Goal: Entertainment & Leisure: Consume media (video, audio)

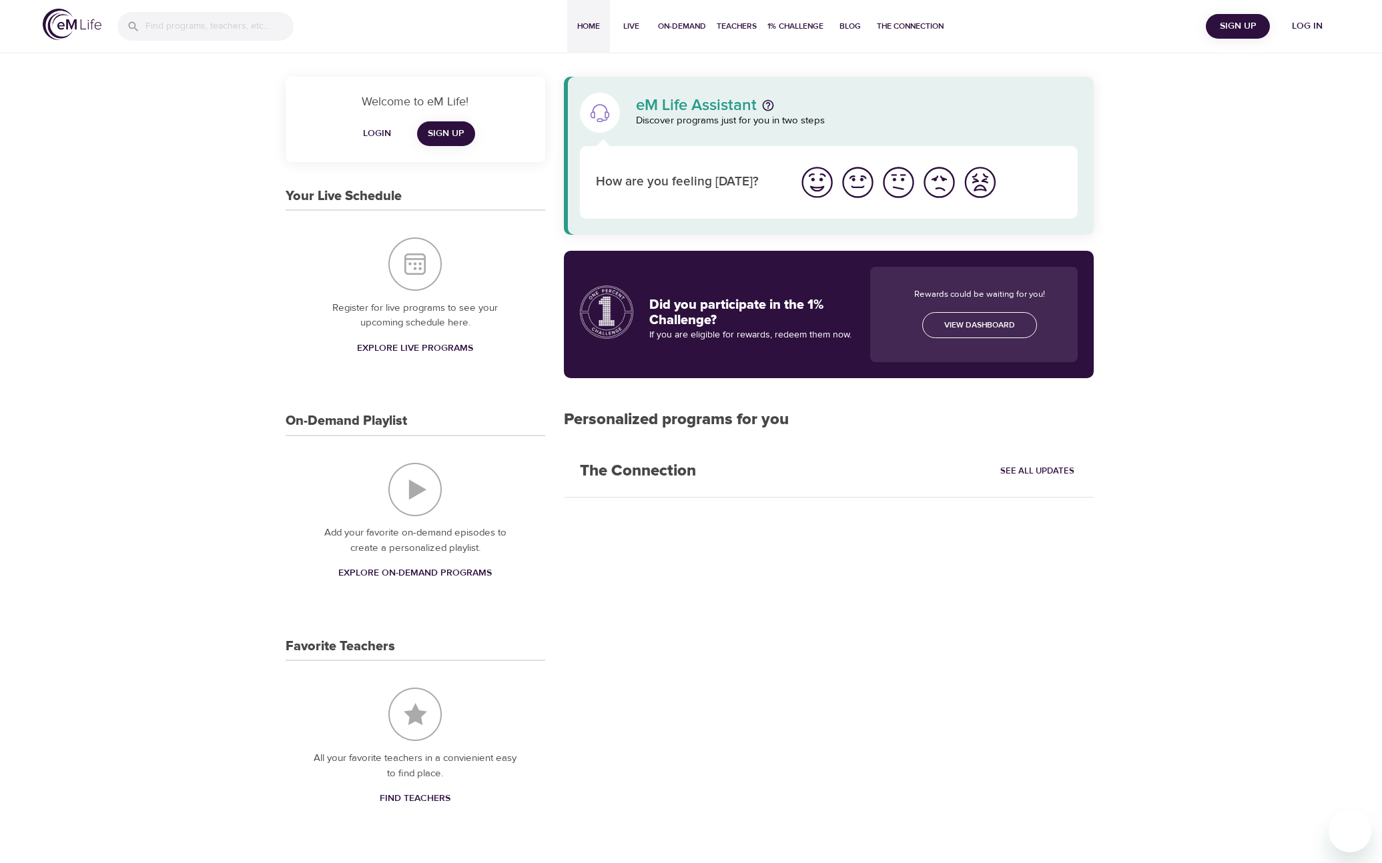
click at [1128, 52] on div "Home Live On-Demand Teachers 1% Challenge Blog The Connection" at bounding box center [758, 26] width 896 height 53
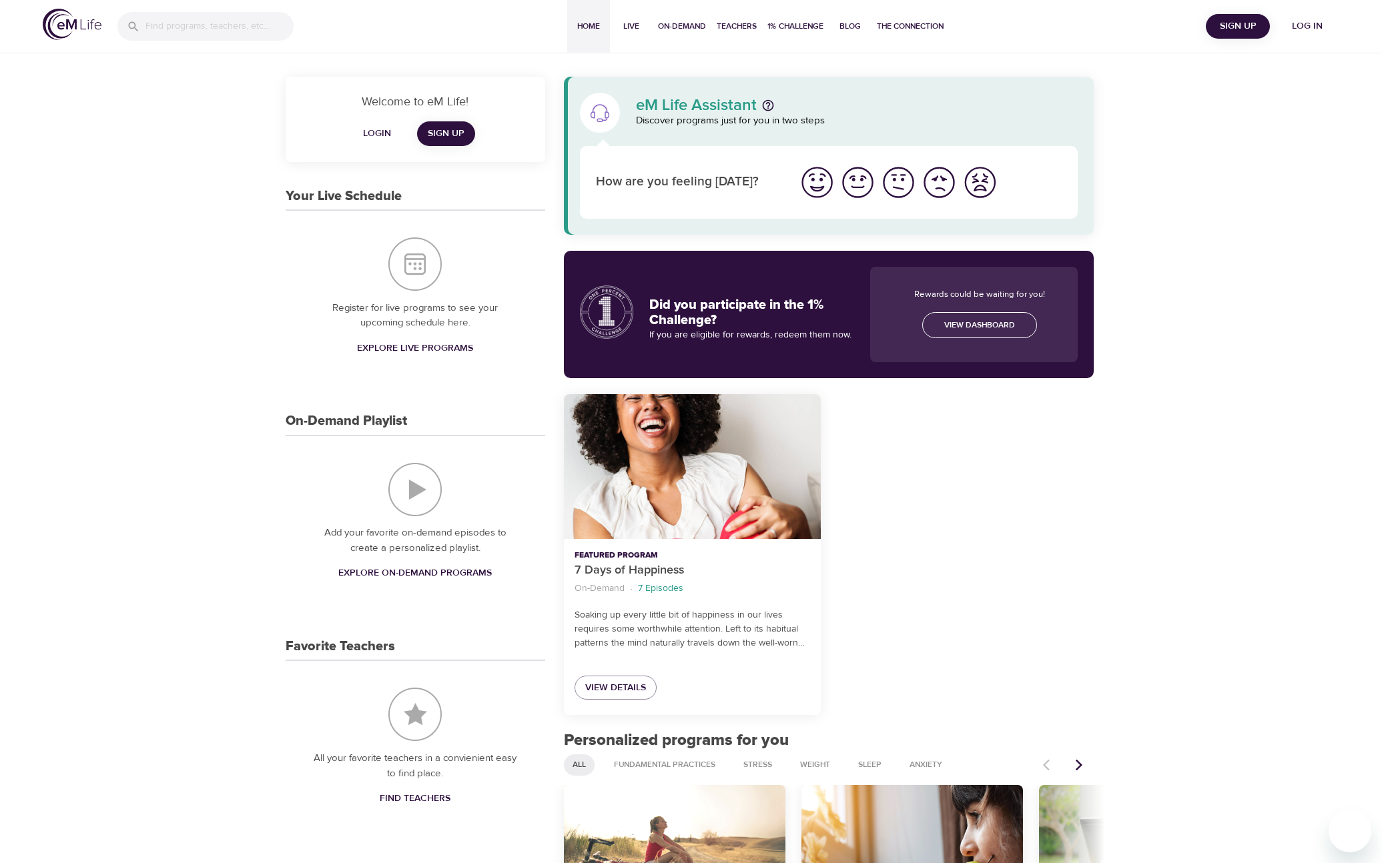
click at [1299, 20] on span "Log in" at bounding box center [1306, 26] width 53 height 17
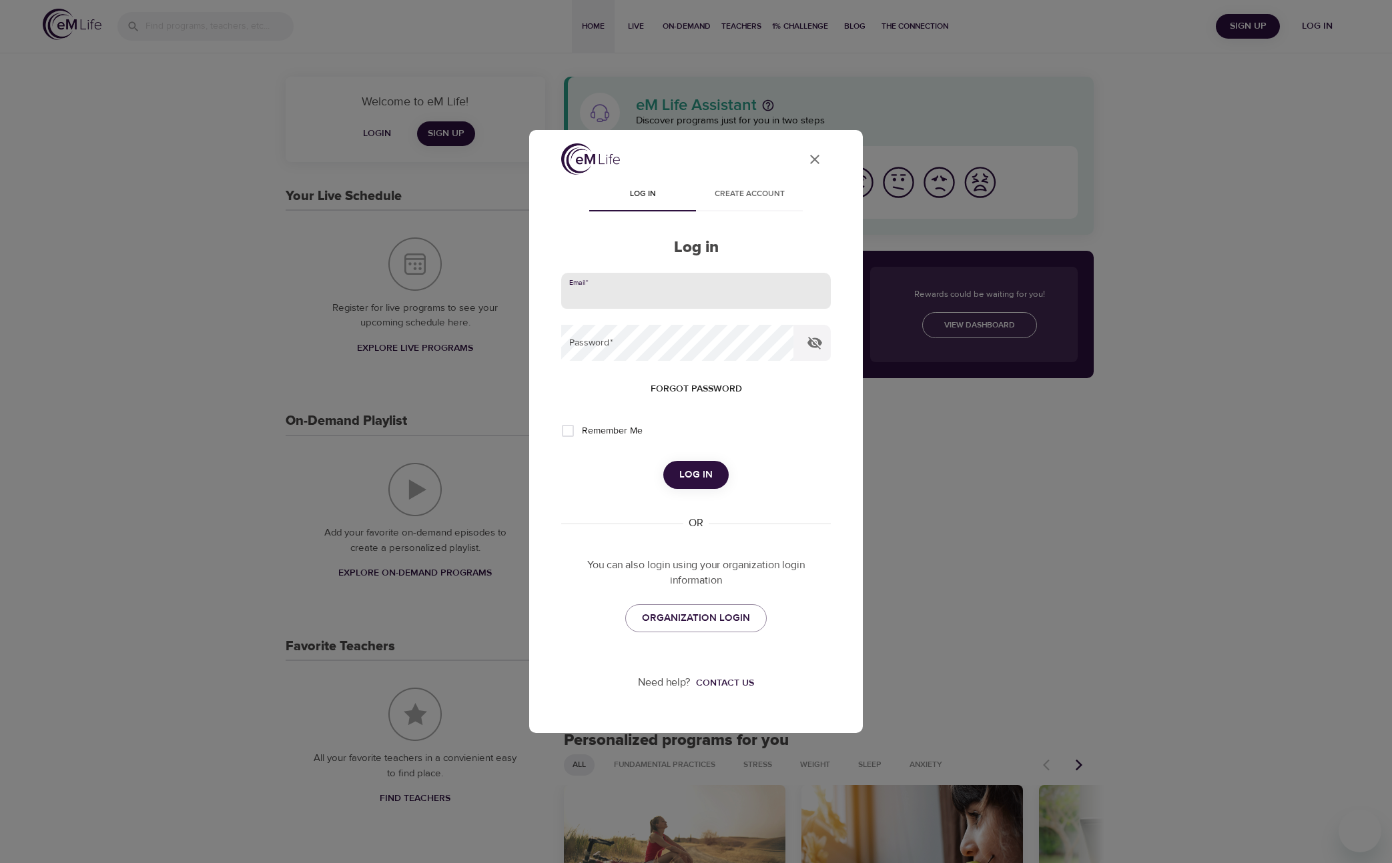
click at [657, 294] on input "email" at bounding box center [696, 291] width 270 height 36
type input "[PERSON_NAME][EMAIL_ADDRESS][PERSON_NAME][DOMAIN_NAME]"
click at [663, 461] on button "Log in" at bounding box center [695, 475] width 65 height 28
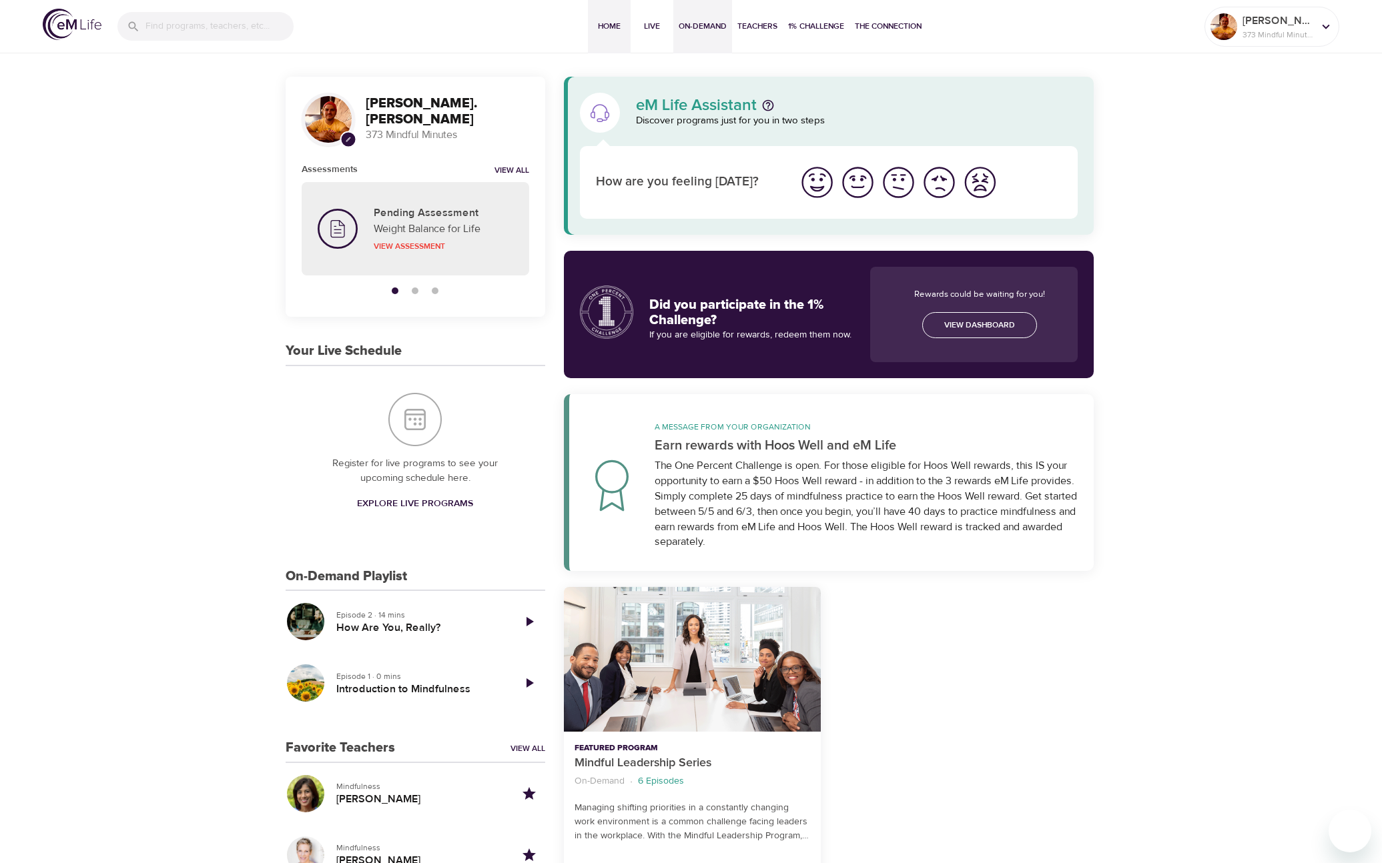
click at [692, 36] on button "On-Demand" at bounding box center [702, 26] width 59 height 53
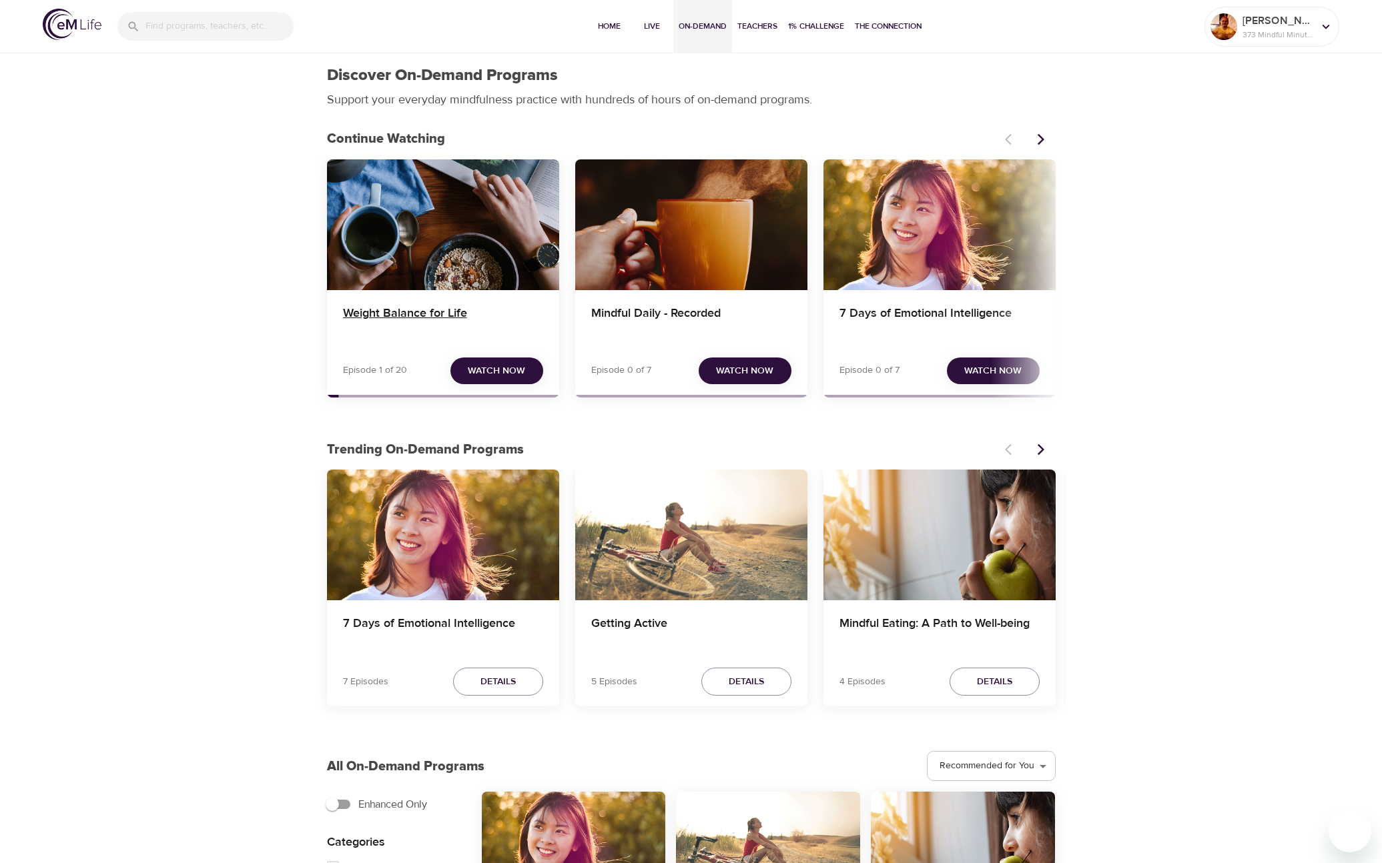
click at [406, 308] on h4 "Weight Balance for Life" at bounding box center [443, 322] width 200 height 32
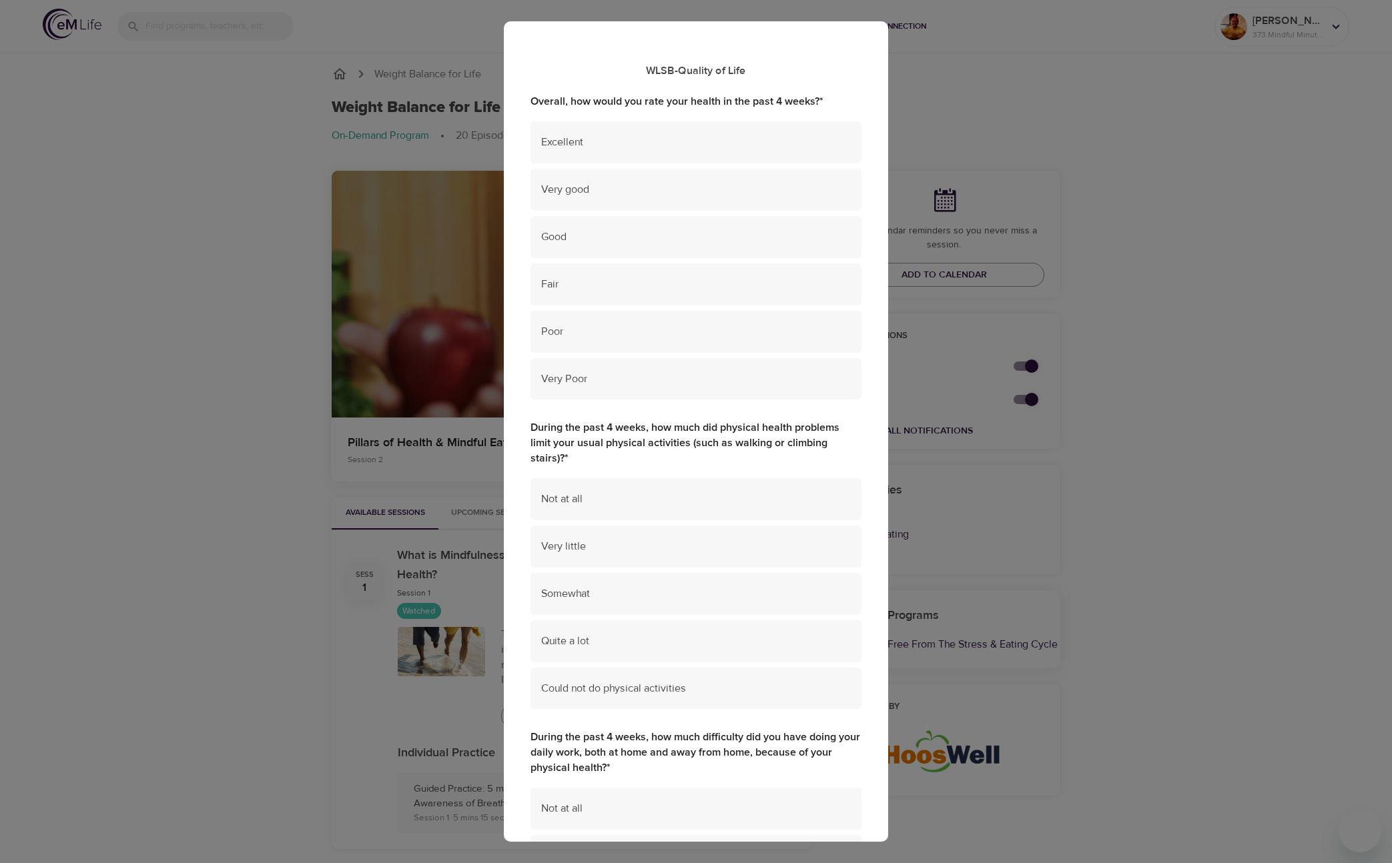
click at [230, 424] on div "WLSB-Quality of Life Overall, how would you rate your health in the past 4 week…" at bounding box center [696, 431] width 1392 height 863
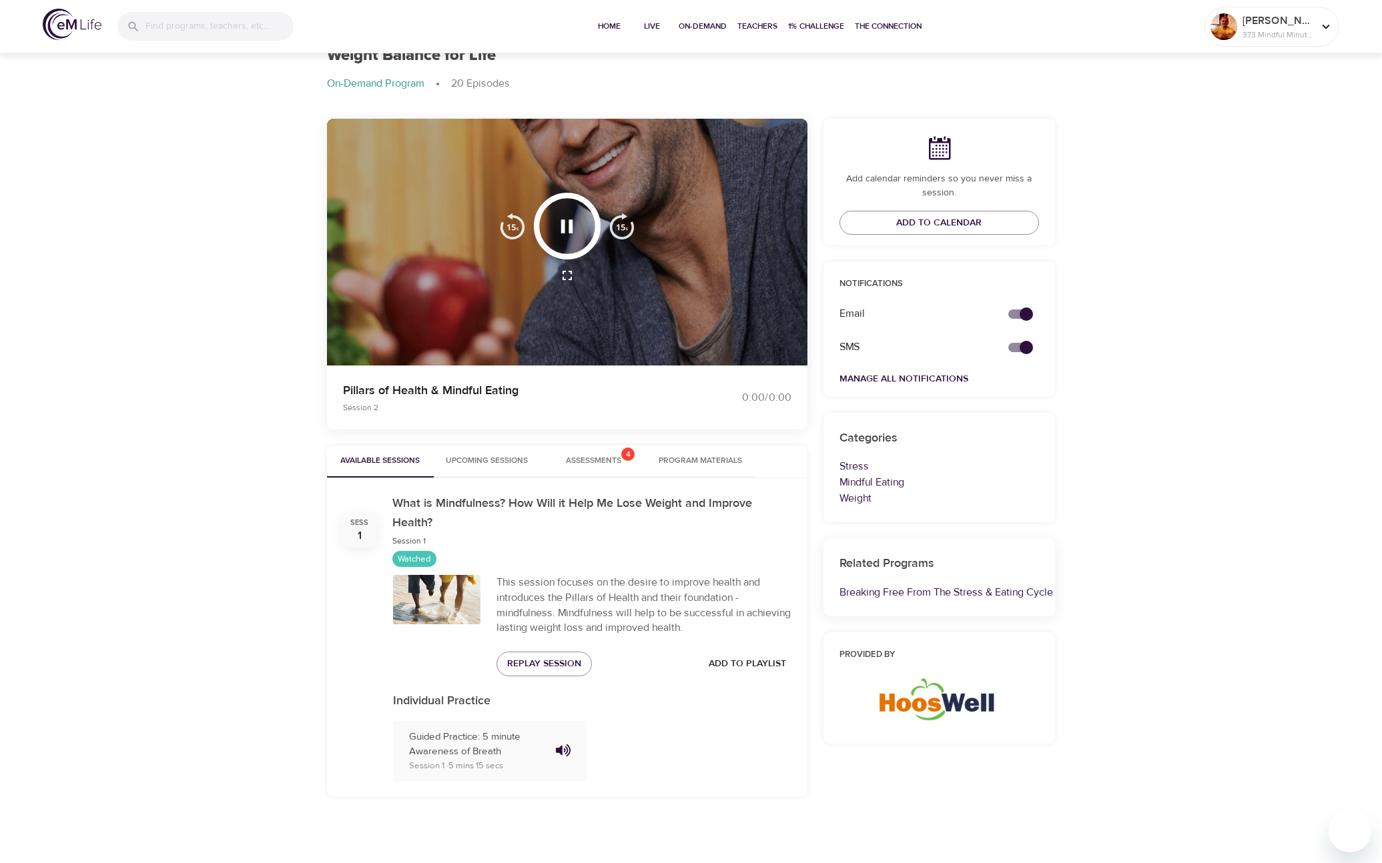
scroll to position [53, 0]
